Goal: Transaction & Acquisition: Subscribe to service/newsletter

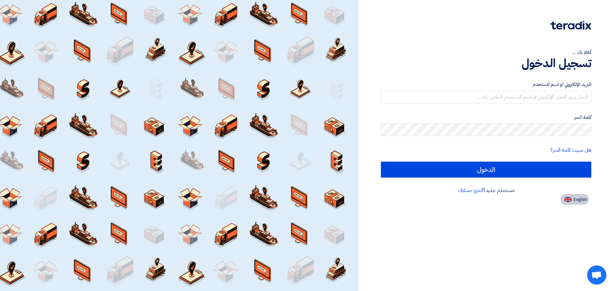
click at [570, 201] on img at bounding box center [567, 199] width 7 height 5
type input "Sign in"
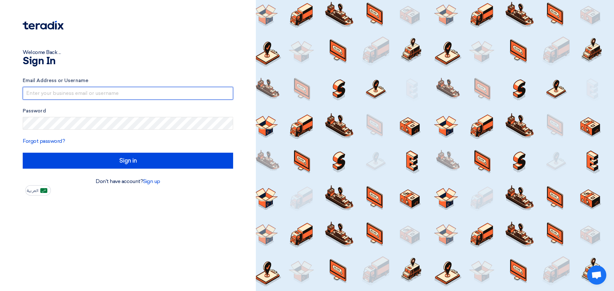
click at [77, 91] on input "text" at bounding box center [128, 93] width 210 height 13
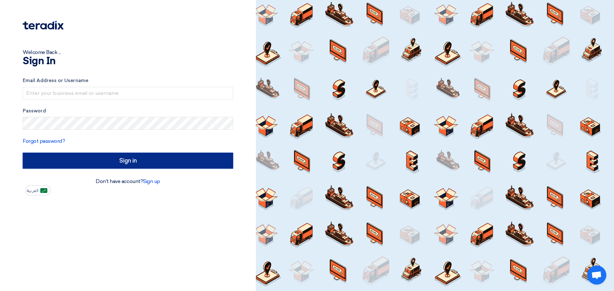
click at [147, 158] on input "Sign in" at bounding box center [128, 161] width 210 height 16
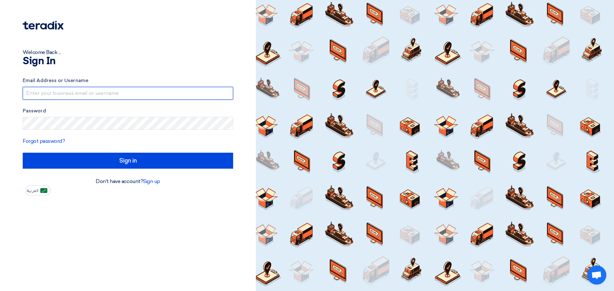
click at [82, 92] on input "text" at bounding box center [128, 93] width 210 height 13
type input "[EMAIL_ADDRESS][DOMAIN_NAME]"
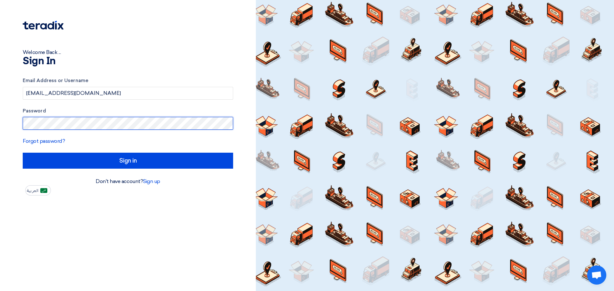
click at [23, 153] on input "Sign in" at bounding box center [128, 161] width 210 height 16
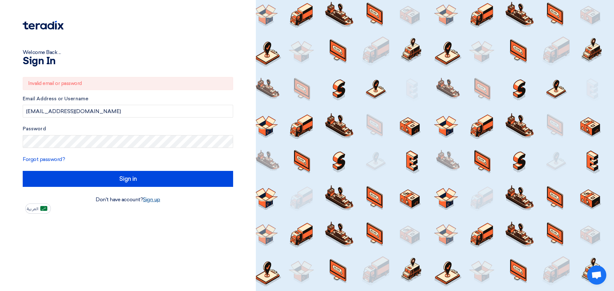
click at [157, 202] on link "Sign up" at bounding box center [151, 200] width 17 height 6
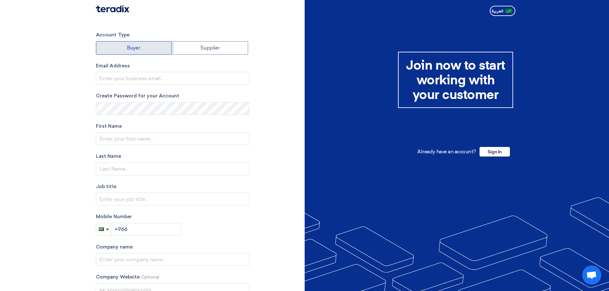
click at [166, 49] on label "Buyer" at bounding box center [134, 47] width 76 height 13
click at [166, 49] on input "Buyer" at bounding box center [133, 48] width 75 height 13
radio input "true"
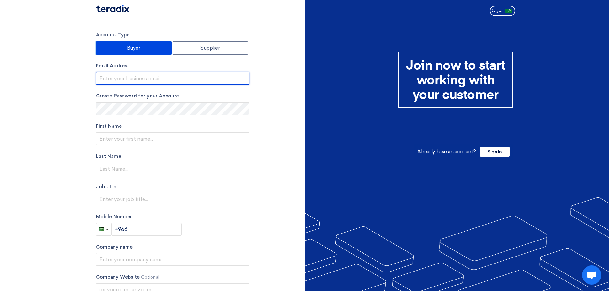
click at [155, 80] on input "email" at bounding box center [172, 78] width 153 height 13
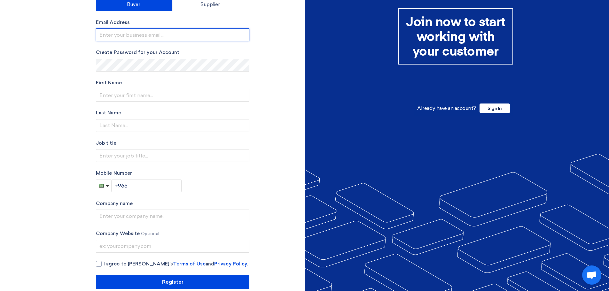
scroll to position [54, 0]
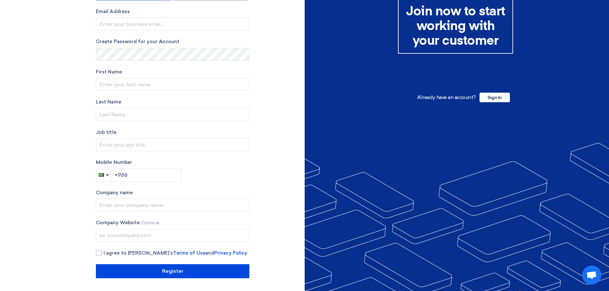
click at [243, 184] on div "Account Type Buyer Supplier Email Address Create Password for your Account Firs…" at bounding box center [172, 127] width 153 height 301
click at [207, 200] on input "text" at bounding box center [172, 205] width 153 height 13
click at [289, 185] on div "Account Type Buyer Supplier Email Address Create Password for your Account Firs…" at bounding box center [198, 127] width 214 height 301
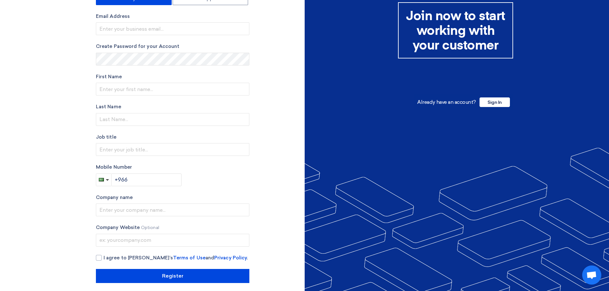
scroll to position [0, 0]
